Goal: Information Seeking & Learning: Learn about a topic

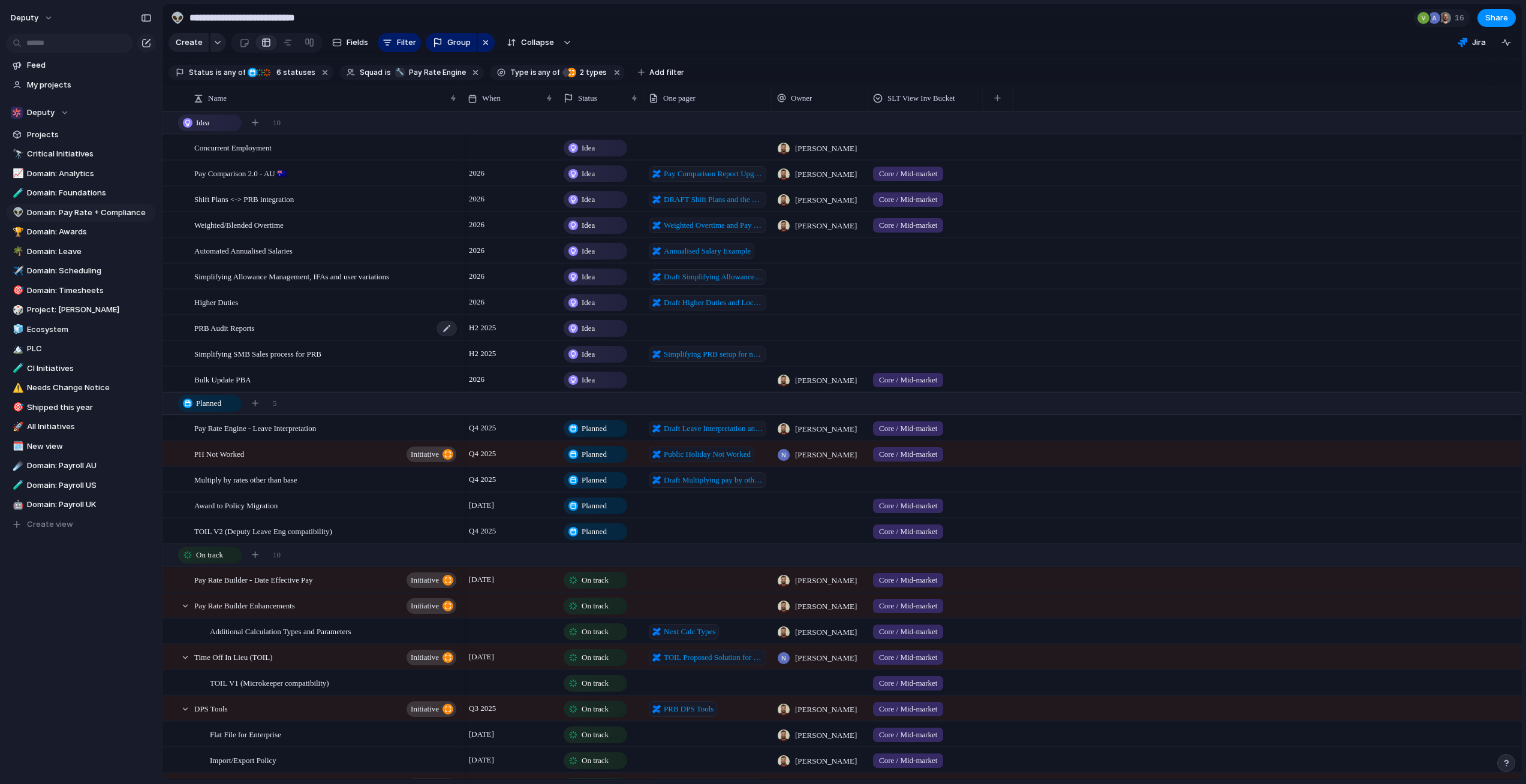
scroll to position [199, 0]
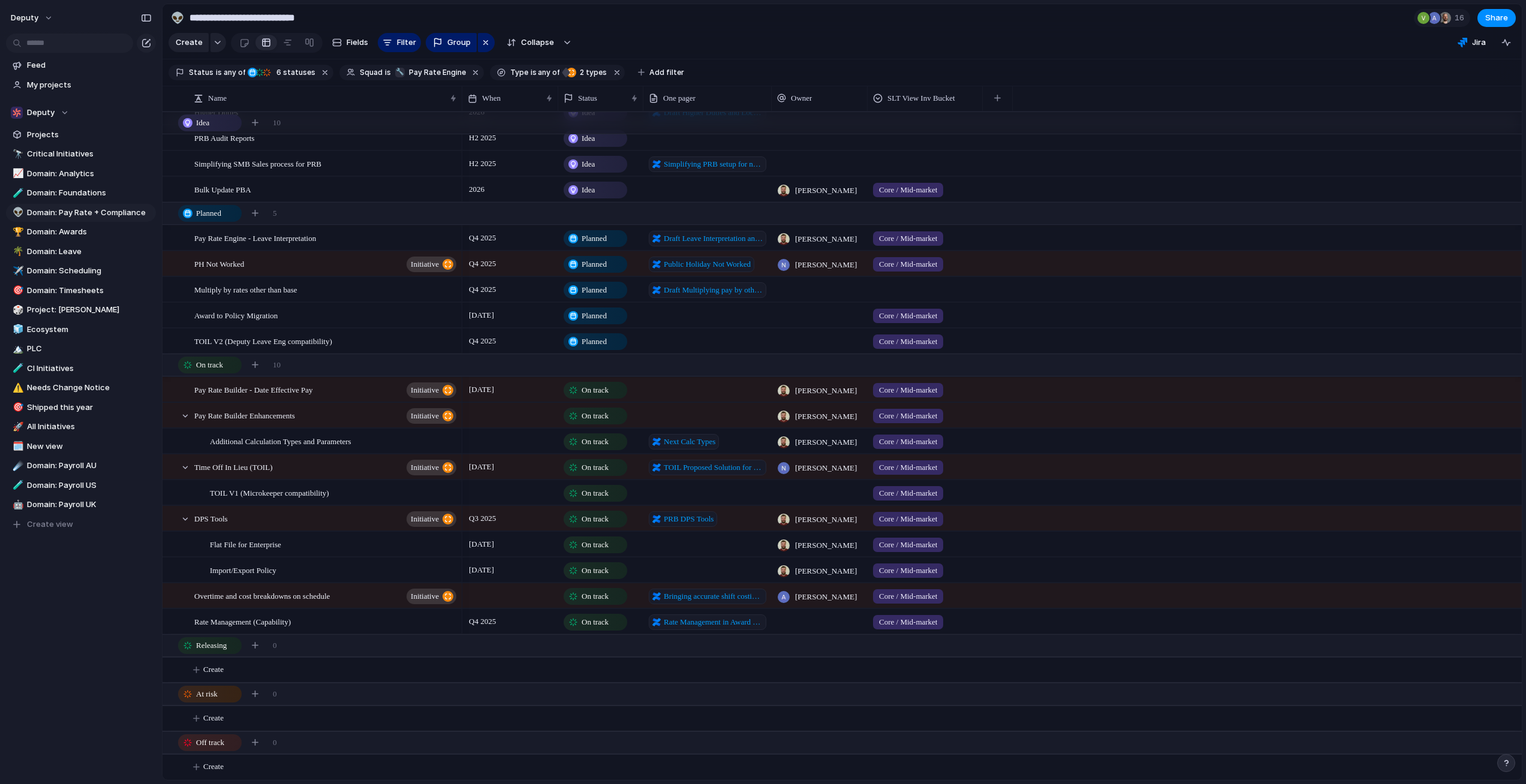
click at [299, 397] on div "Pay Rate Builder - Date Effective Pay initiative" at bounding box center [326, 390] width 264 height 25
